Goal: Complete application form: Complete application form

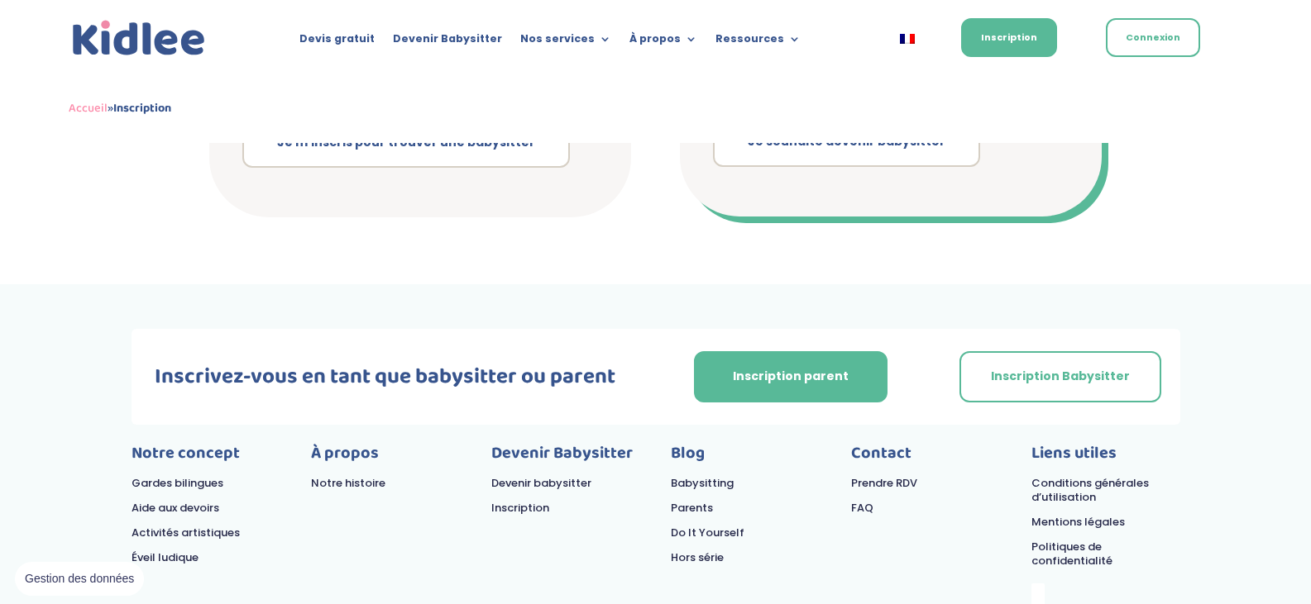
scroll to position [203, 0]
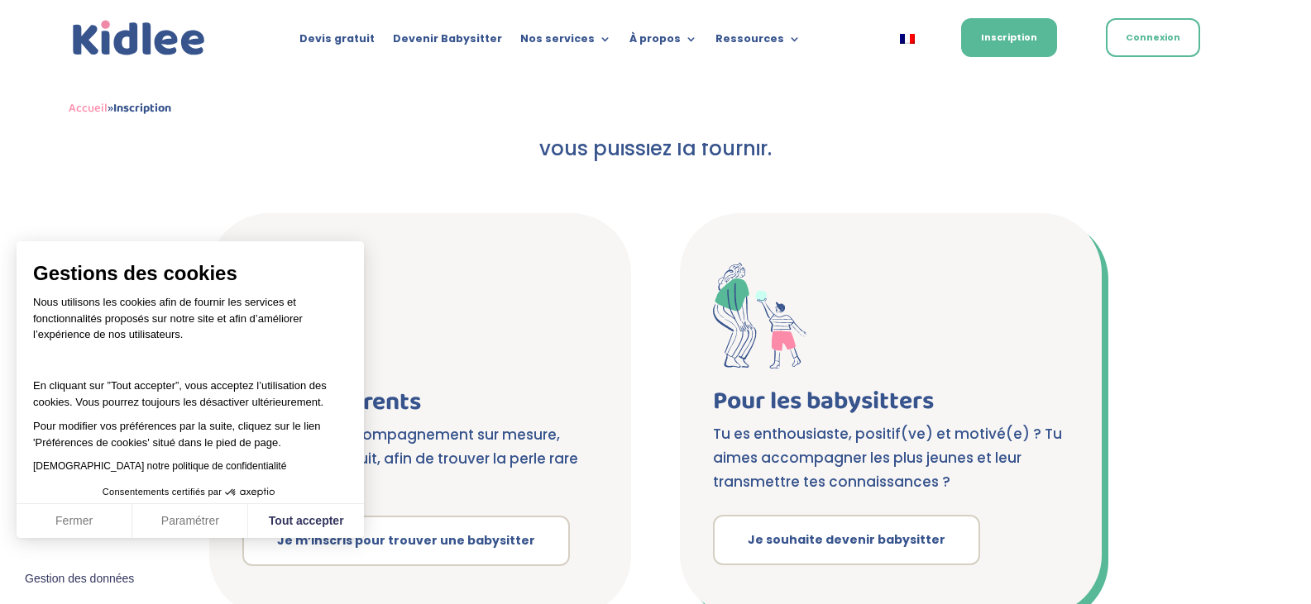
click at [815, 327] on span at bounding box center [891, 316] width 356 height 106
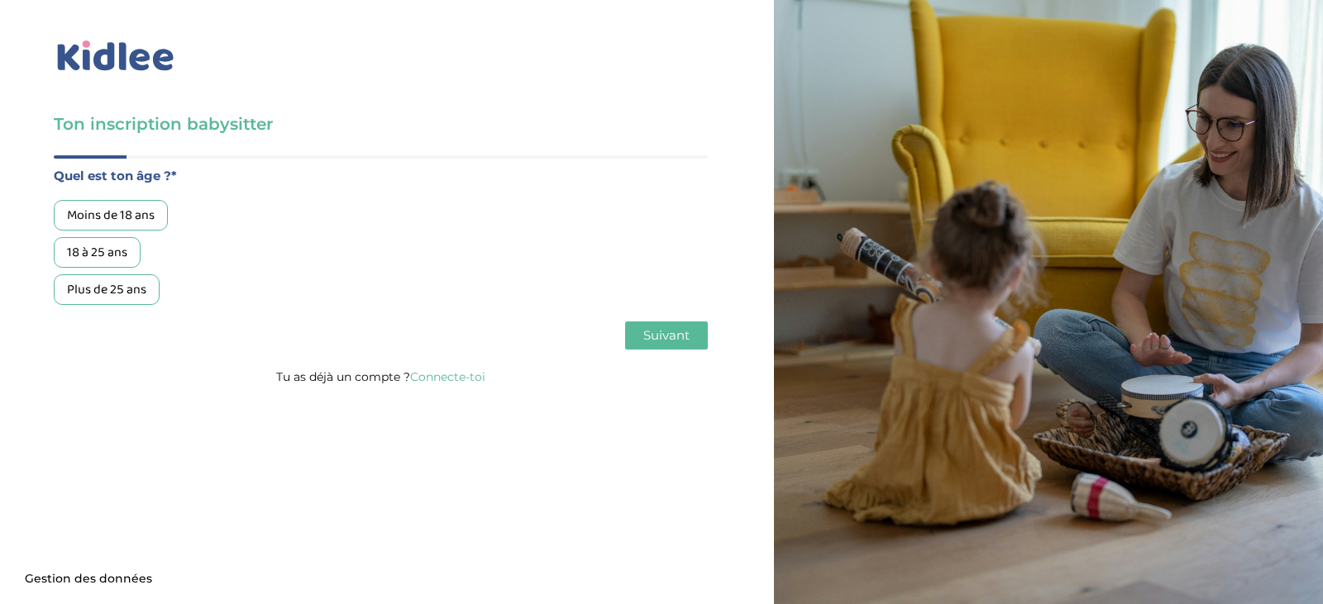
click at [145, 220] on div "Moins de 18 ans" at bounding box center [111, 215] width 114 height 31
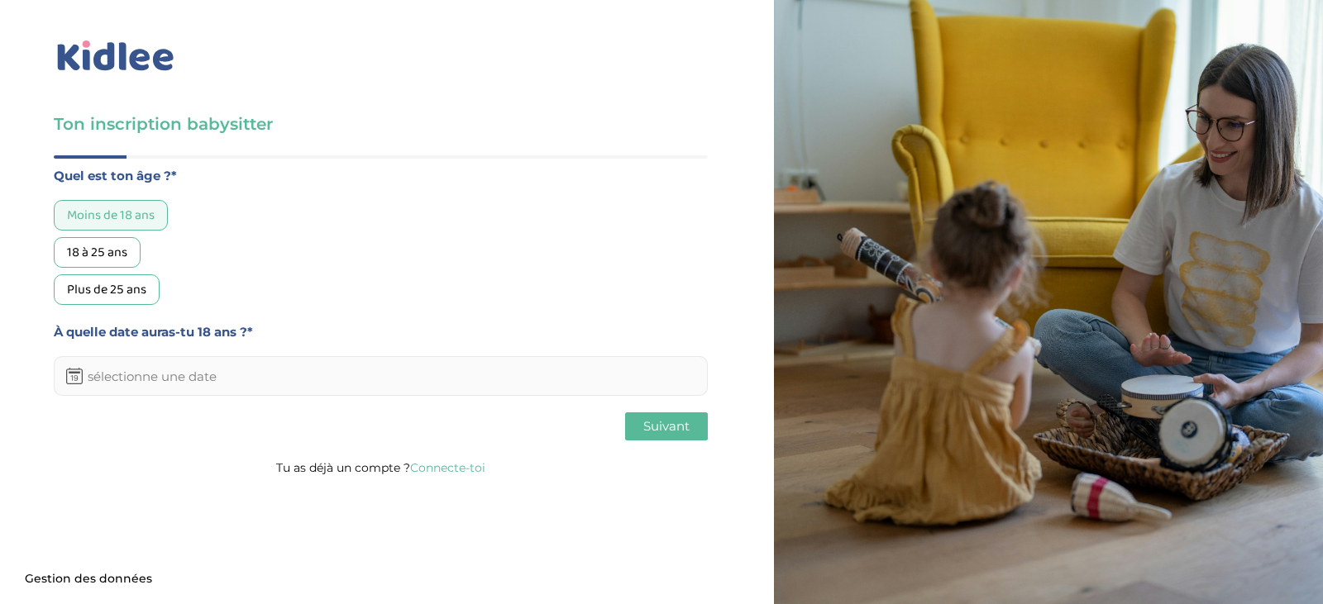
click at [253, 375] on input "text" at bounding box center [381, 376] width 654 height 40
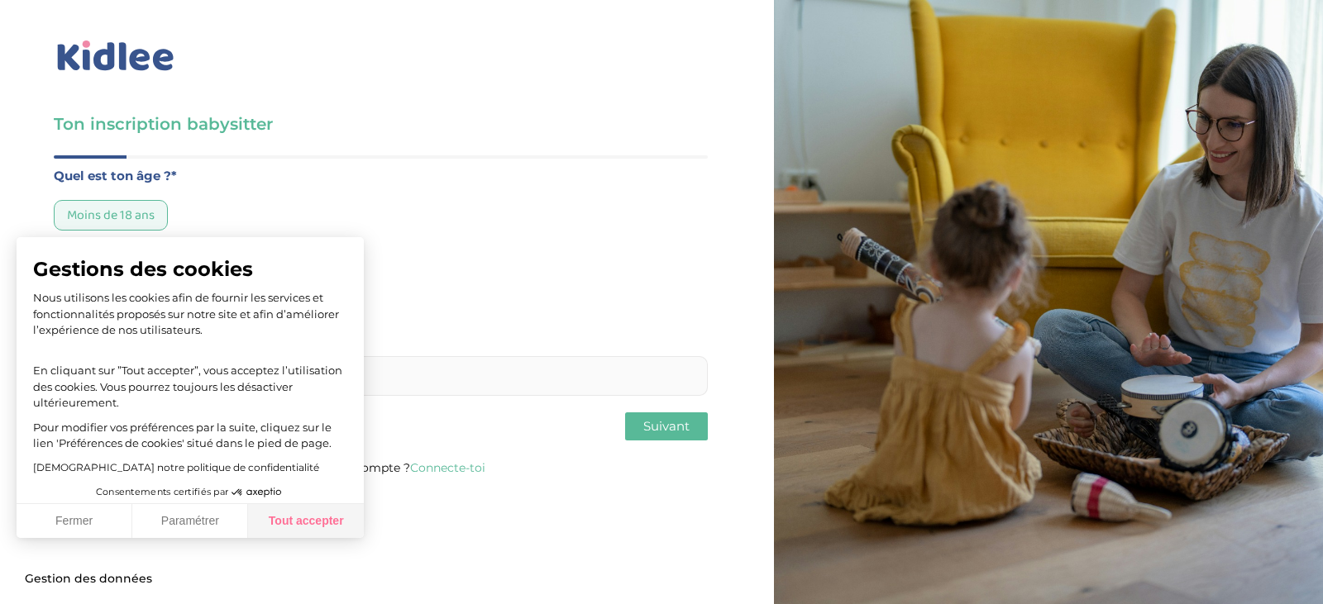
click at [318, 514] on button "Tout accepter" at bounding box center [306, 521] width 116 height 35
checkbox input "true"
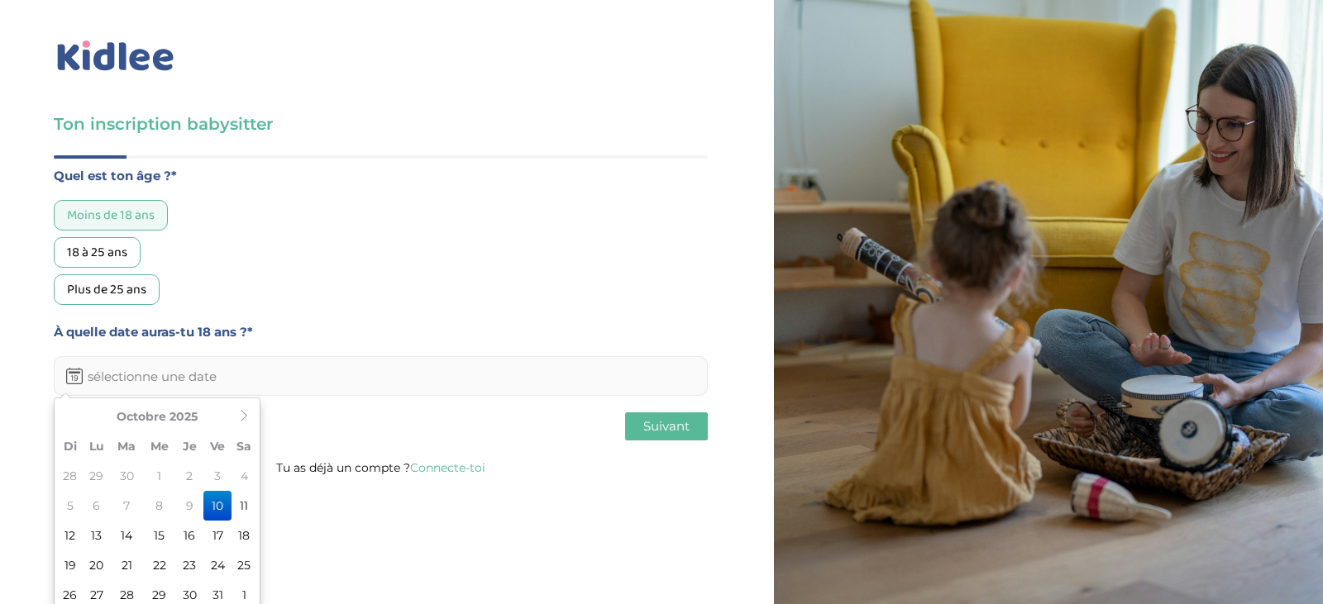
click at [252, 386] on input "text" at bounding box center [381, 376] width 654 height 40
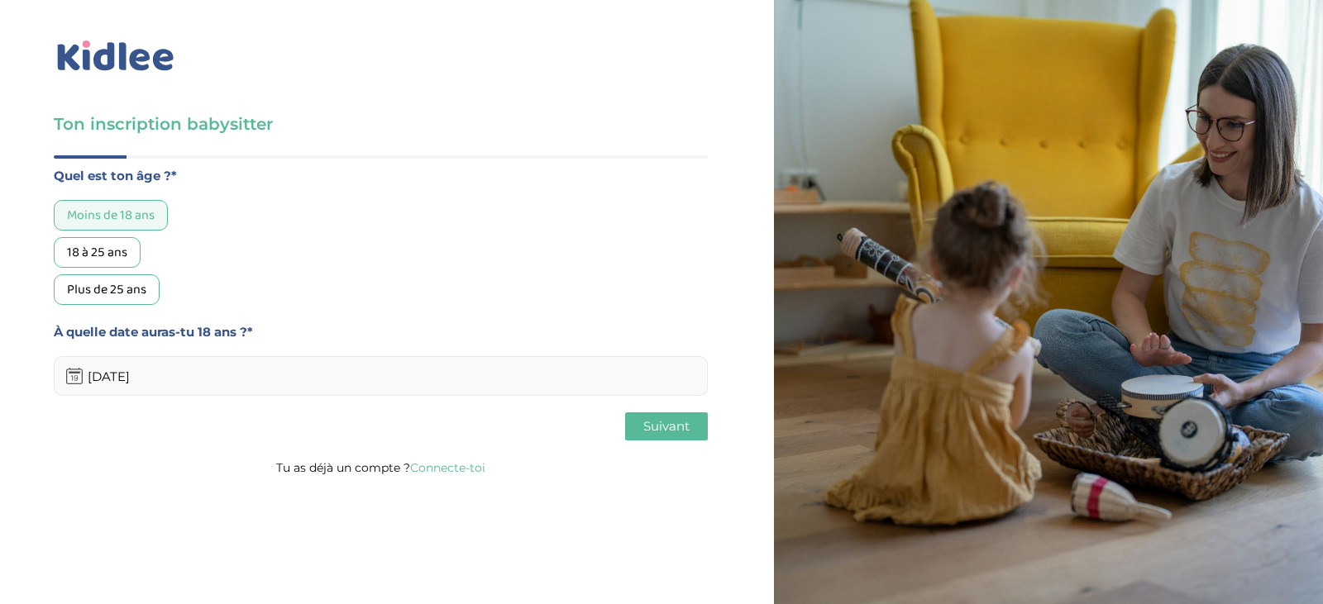
type input "[DATE]"
click at [664, 426] on span "Suivant" at bounding box center [666, 426] width 46 height 16
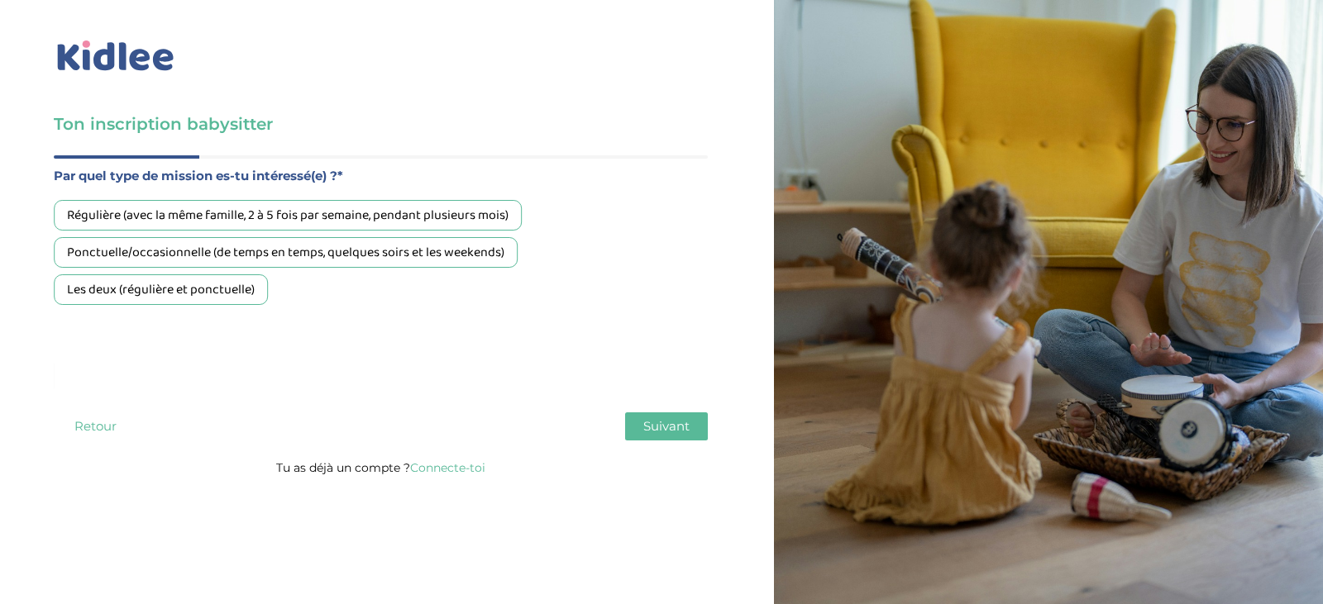
click at [221, 291] on div "Les deux (régulière et ponctuelle)" at bounding box center [161, 290] width 214 height 31
click at [668, 427] on span "Suivant" at bounding box center [666, 426] width 46 height 16
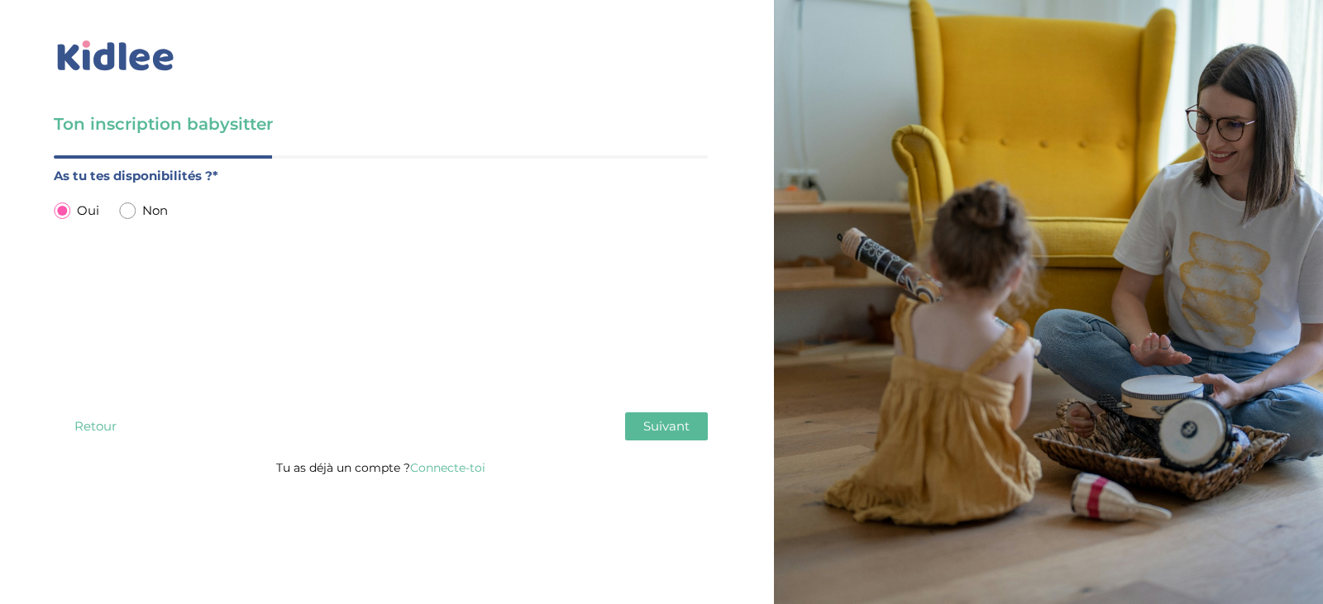
click at [638, 419] on button "Suivant" at bounding box center [666, 427] width 83 height 28
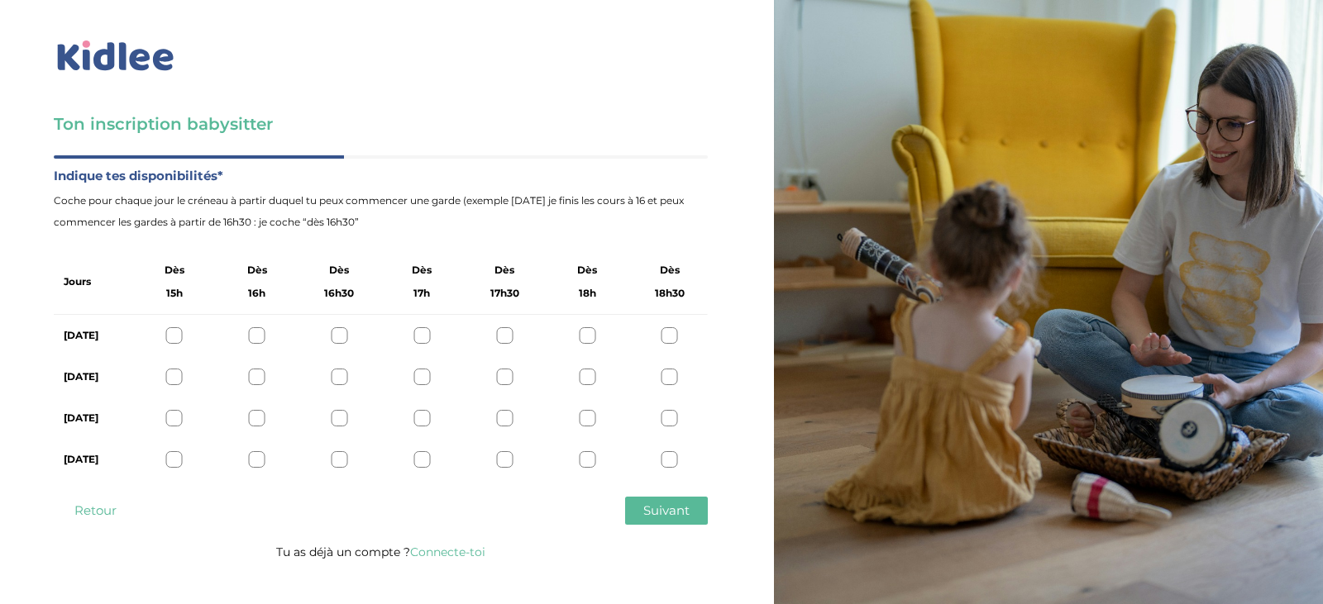
click at [92, 460] on label "[DATE]" at bounding box center [92, 459] width 56 height 21
click at [111, 515] on button "Retour" at bounding box center [95, 511] width 83 height 28
